Goal: Task Accomplishment & Management: Use online tool/utility

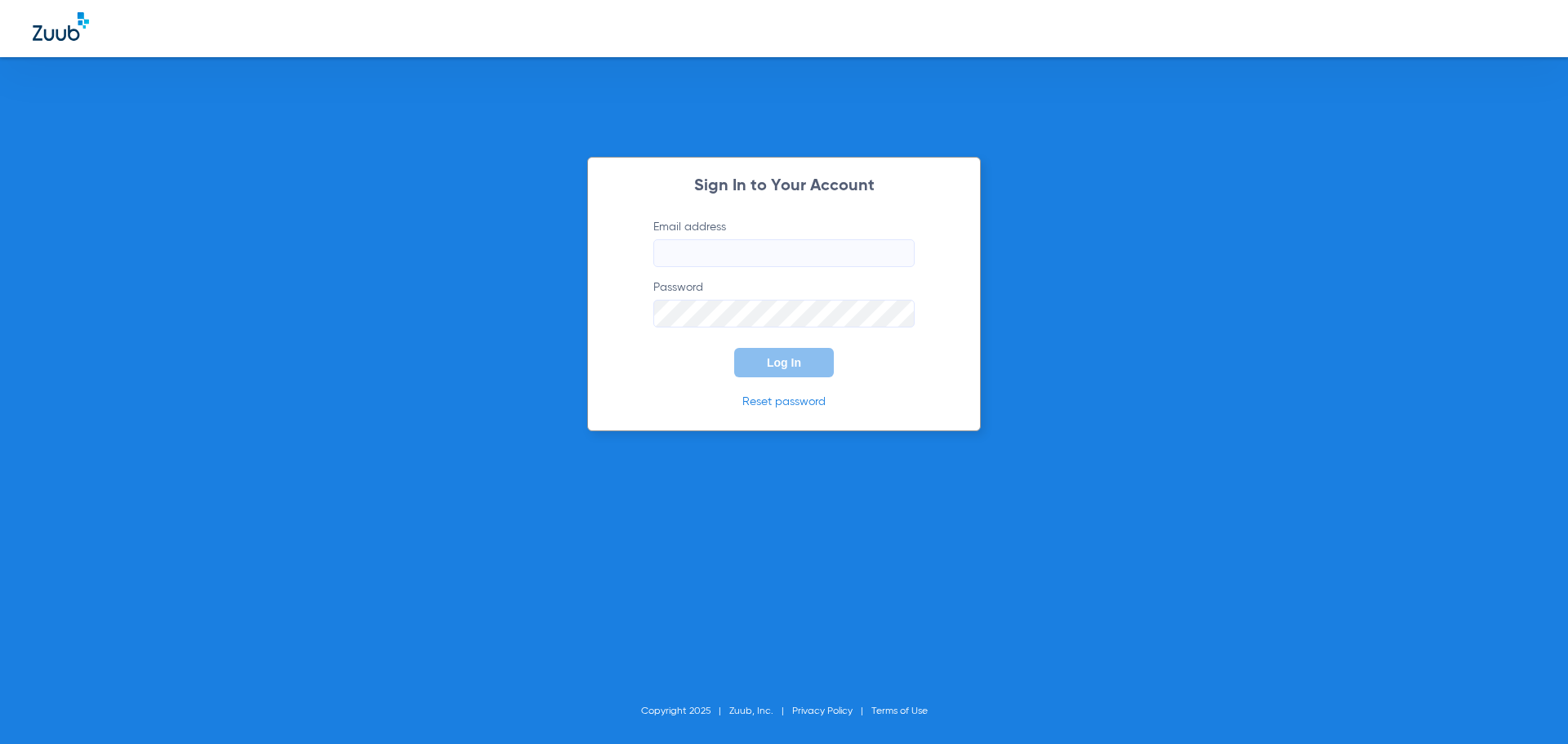
type input "[EMAIL_ADDRESS][DOMAIN_NAME]"
click at [775, 357] on span "Log In" at bounding box center [784, 362] width 35 height 13
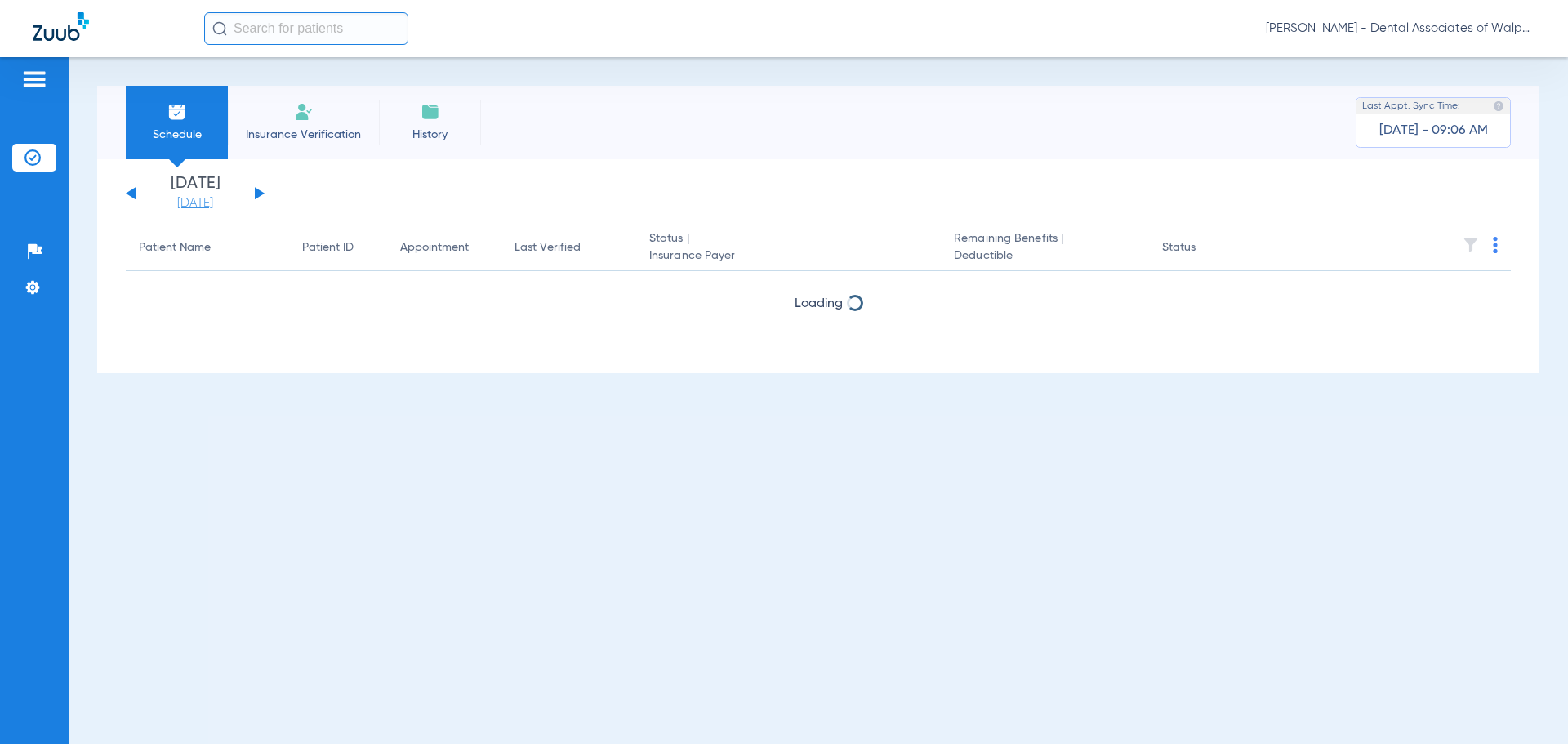
click at [194, 200] on link "[DATE]" at bounding box center [196, 202] width 98 height 16
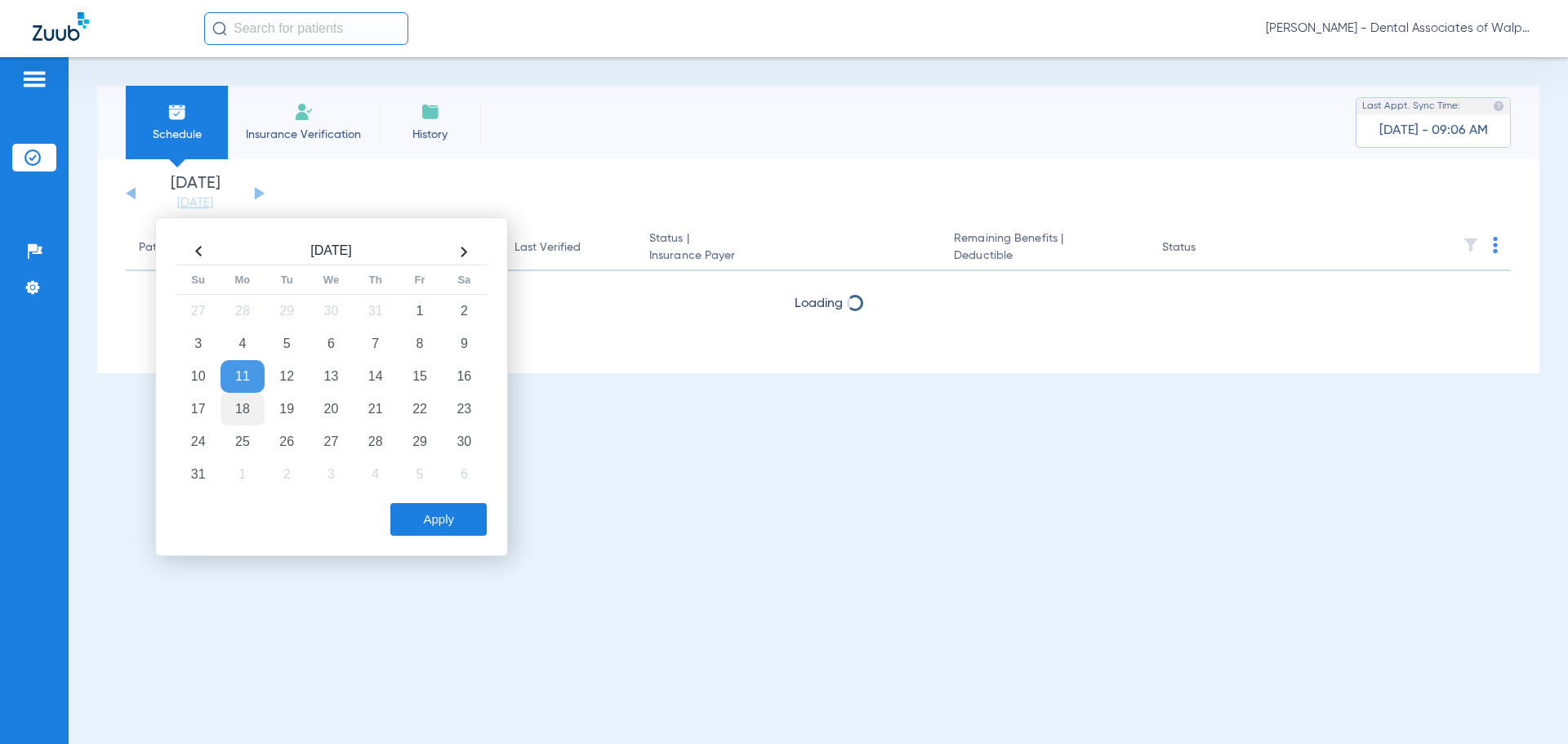
click at [241, 409] on td "18" at bounding box center [243, 410] width 44 height 33
click at [420, 511] on button "Apply" at bounding box center [439, 519] width 96 height 33
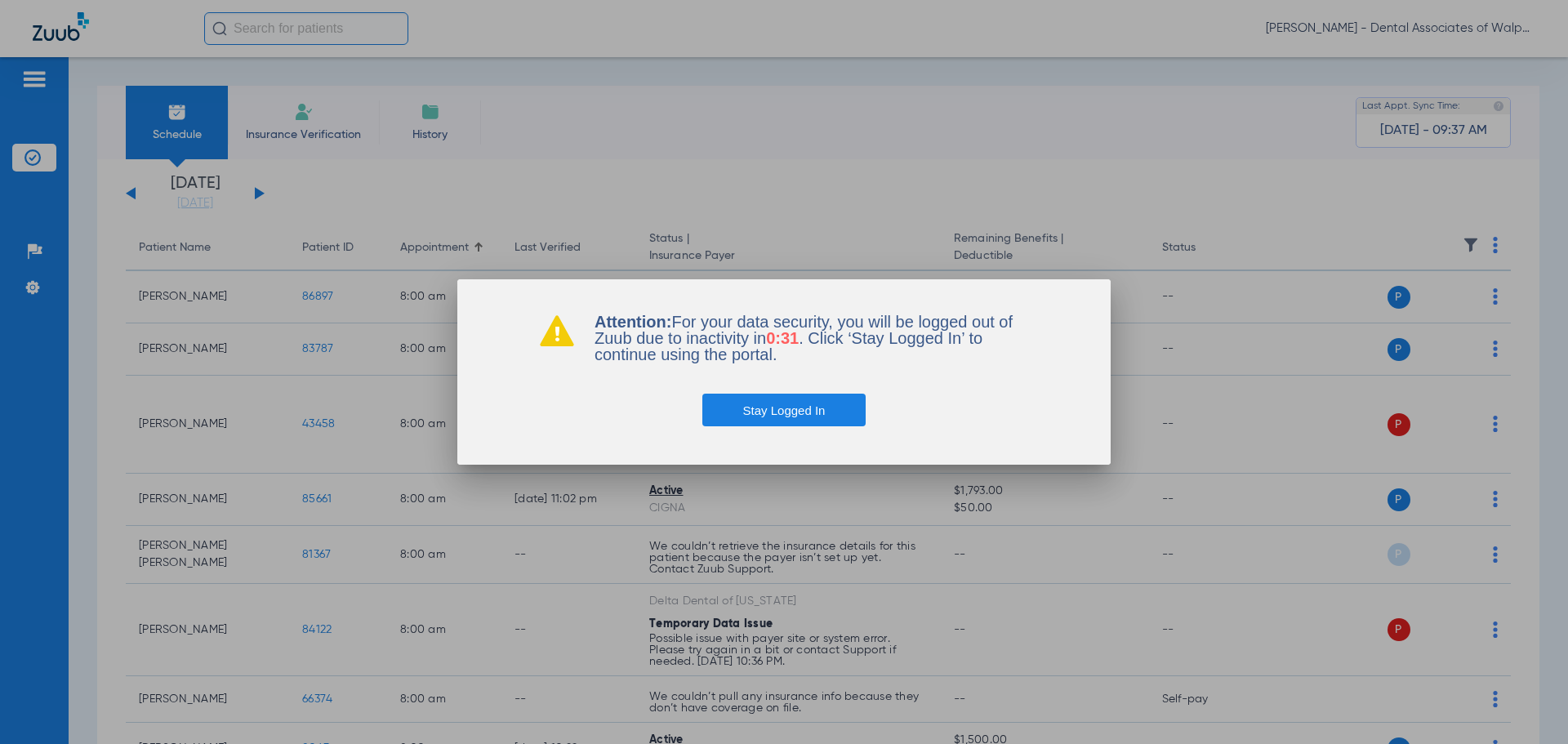
click at [805, 410] on button "Stay Logged In" at bounding box center [784, 410] width 164 height 33
